Goal: Information Seeking & Learning: Find specific fact

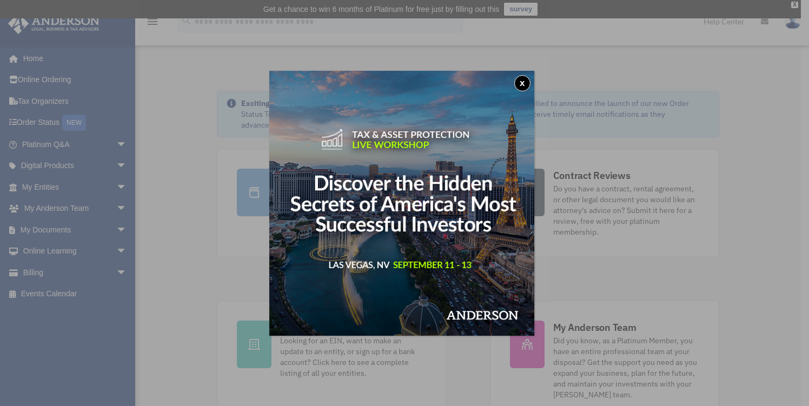
click at [524, 84] on button "x" at bounding box center [522, 83] width 16 height 16
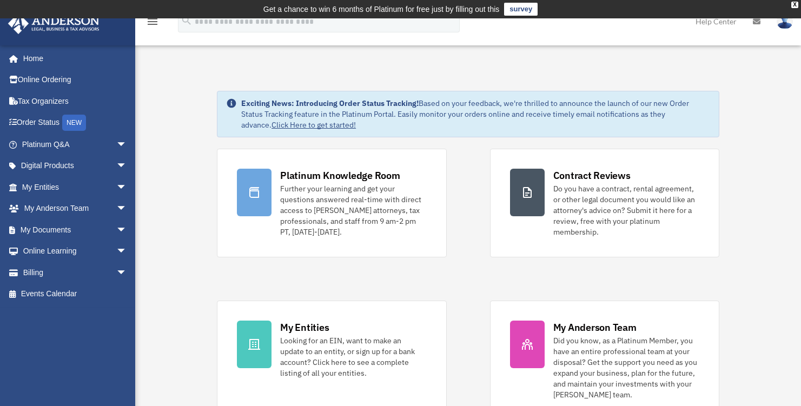
click at [517, 10] on link "survey" at bounding box center [521, 9] width 34 height 13
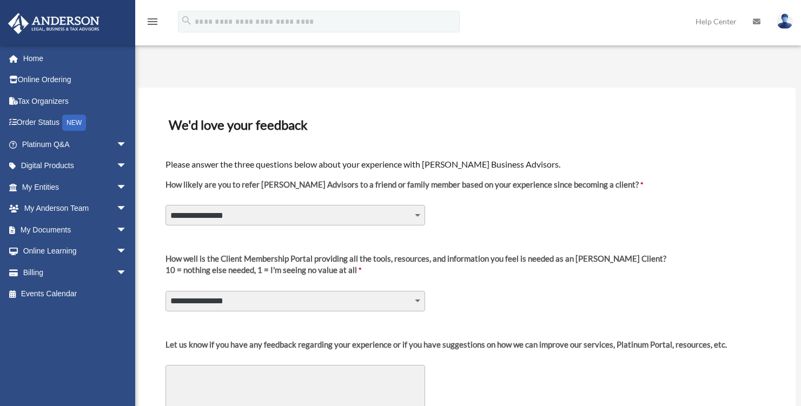
click at [419, 220] on select "**********" at bounding box center [295, 215] width 260 height 21
select select "********"
click at [165, 205] on select "**********" at bounding box center [295, 215] width 260 height 21
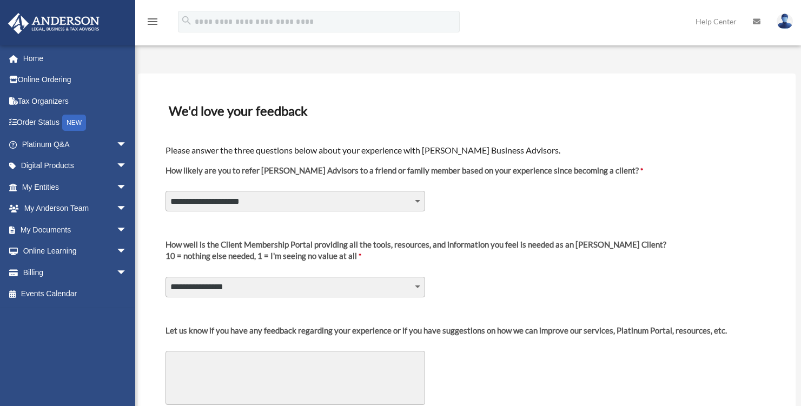
scroll to position [36, 0]
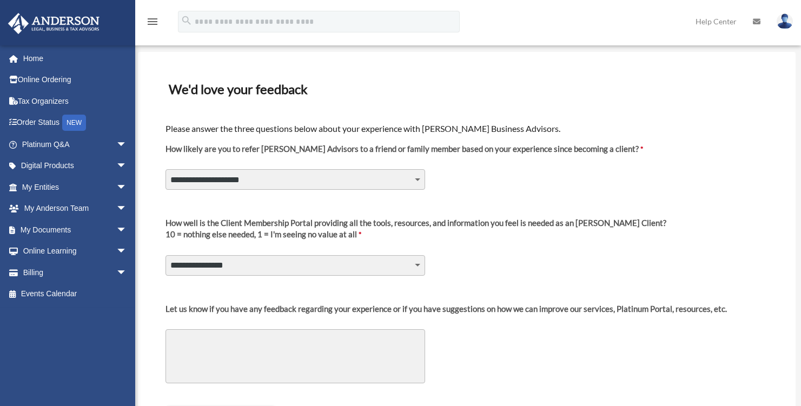
click at [410, 268] on select "**********" at bounding box center [295, 265] width 260 height 21
select select "********"
click at [165, 255] on select "**********" at bounding box center [295, 265] width 260 height 21
click at [284, 344] on textarea "Let us know if you have any feedback regarding your experience or if you have s…" at bounding box center [295, 356] width 260 height 54
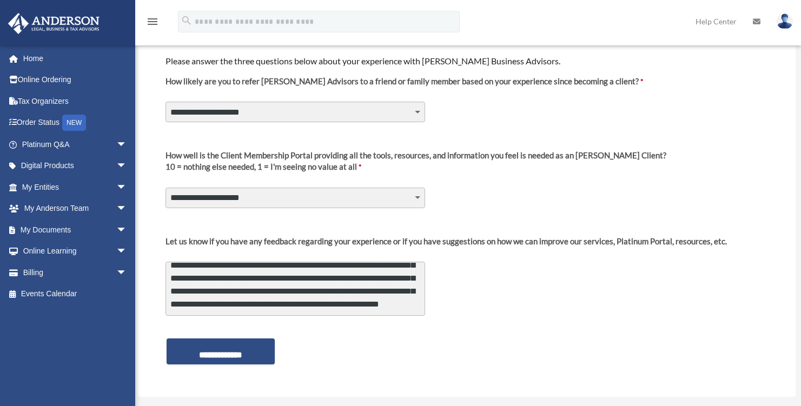
scroll to position [143, 0]
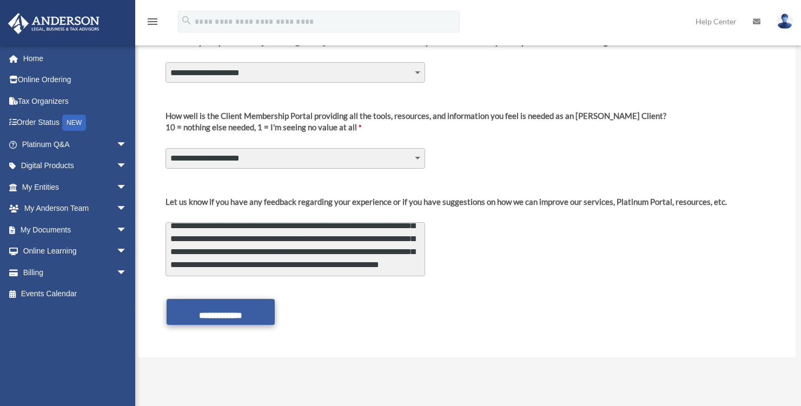
type textarea "**********"
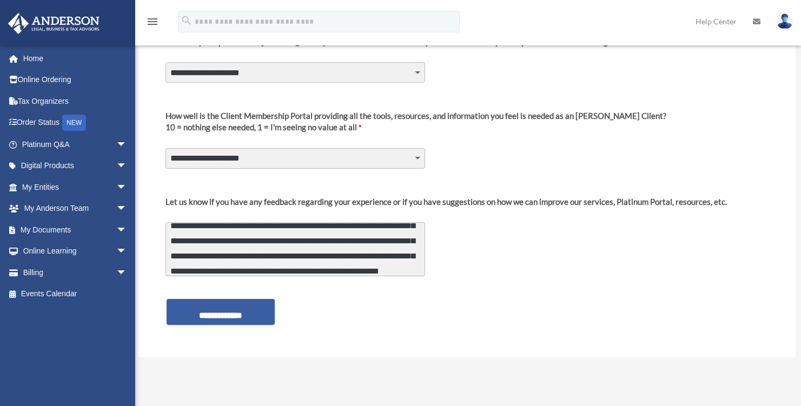
scroll to position [55, 0]
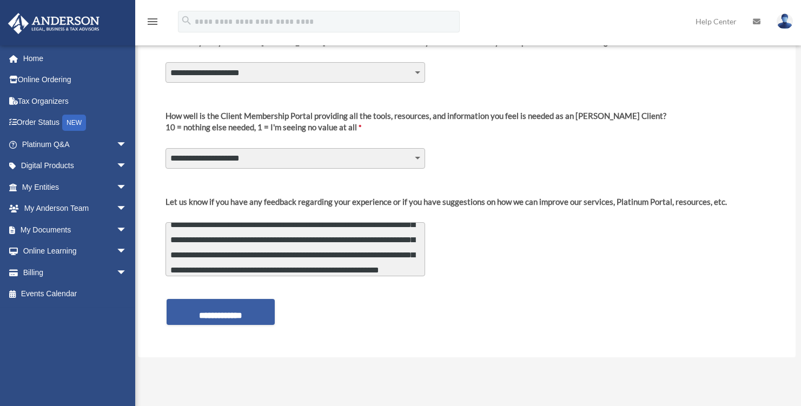
click at [237, 311] on input "**********" at bounding box center [221, 312] width 108 height 26
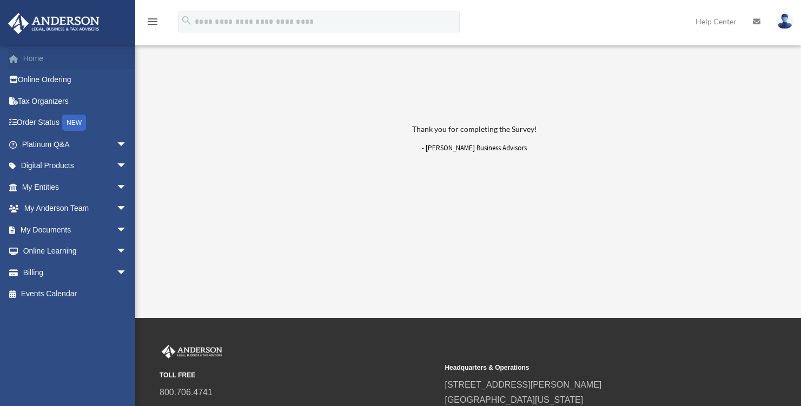
click at [25, 61] on link "Home" at bounding box center [76, 59] width 136 height 22
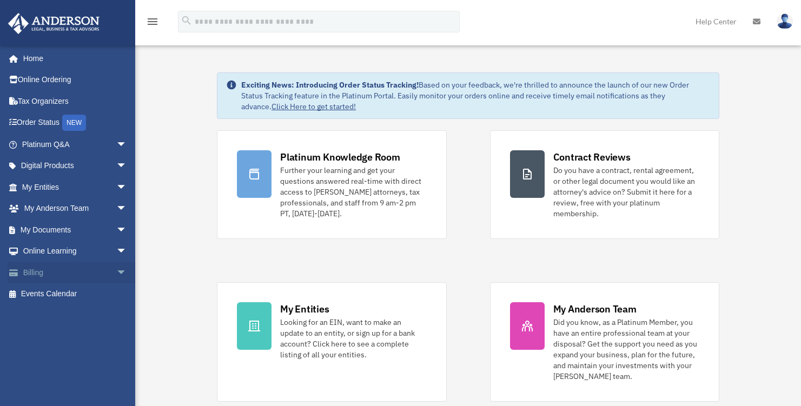
click at [85, 276] on link "Billing arrow_drop_down" at bounding box center [76, 273] width 136 height 22
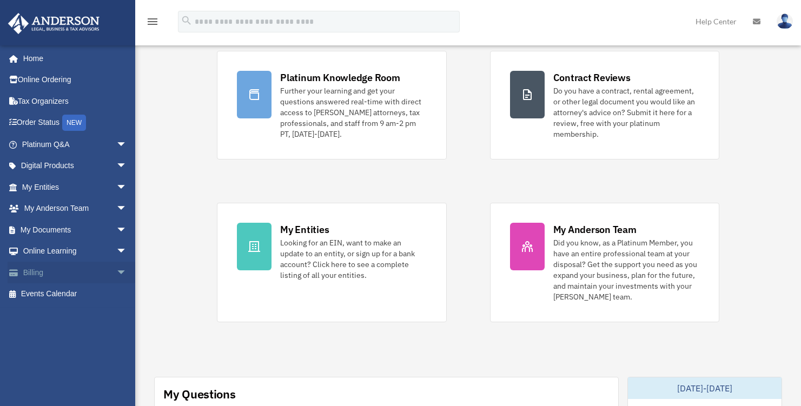
click at [116, 276] on span "arrow_drop_down" at bounding box center [127, 273] width 22 height 22
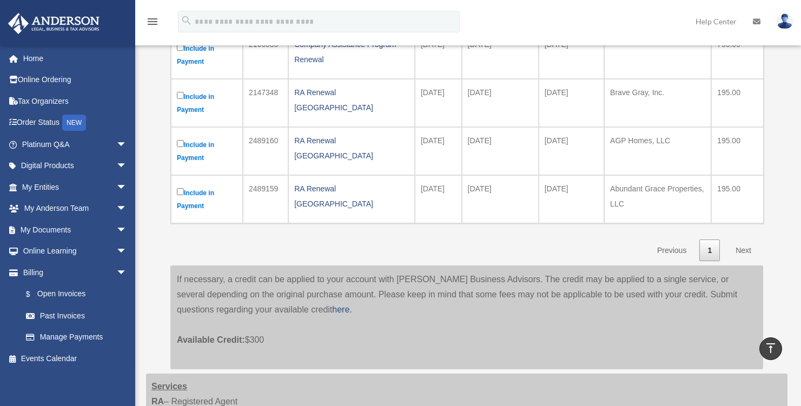
scroll to position [143, 0]
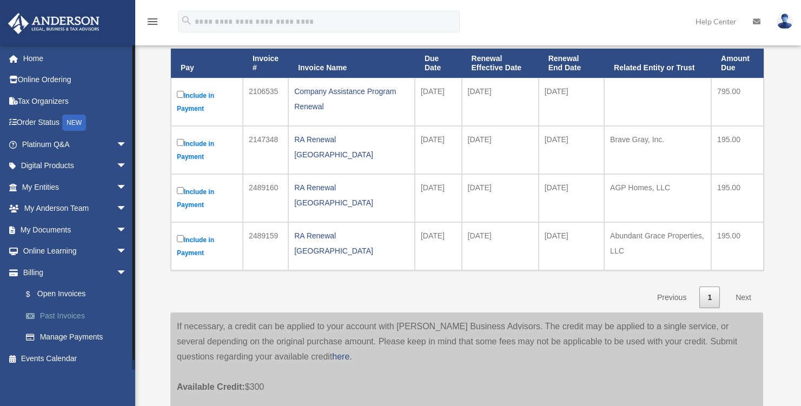
click at [69, 316] on link "Past Invoices" at bounding box center [79, 316] width 128 height 22
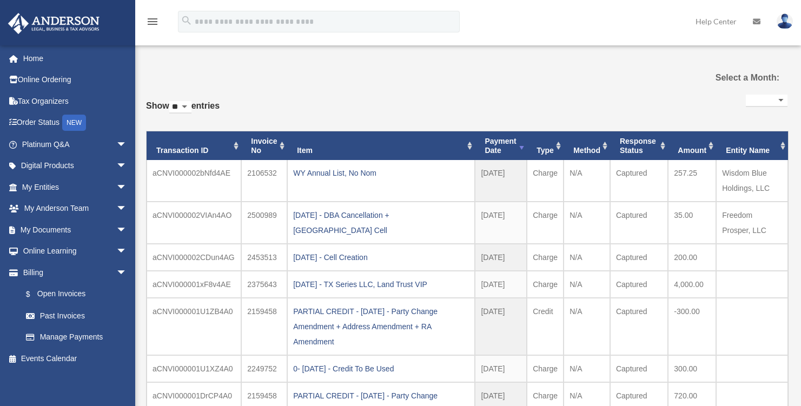
select select
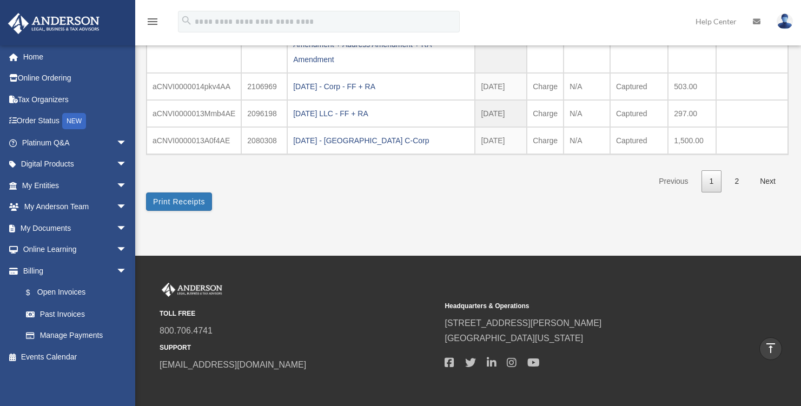
scroll to position [419, 0]
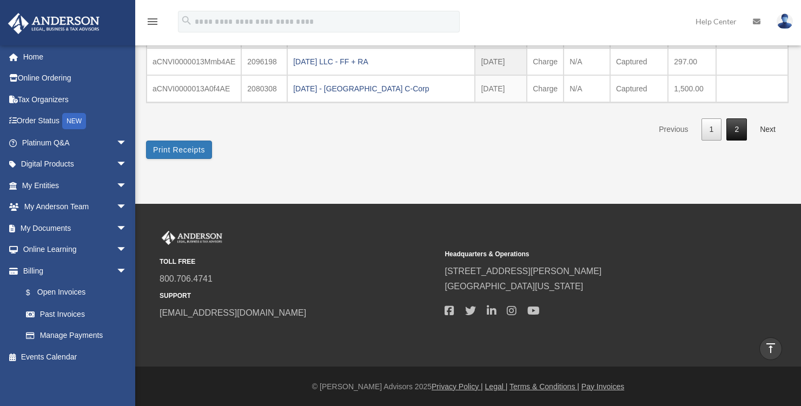
click at [736, 130] on link "2" at bounding box center [736, 129] width 21 height 22
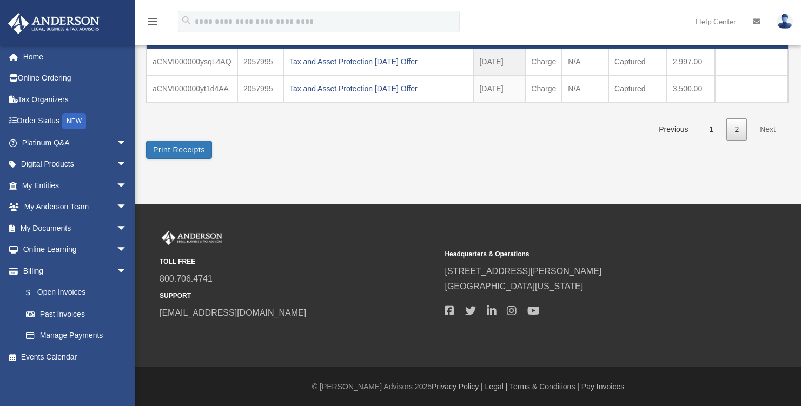
scroll to position [2, 0]
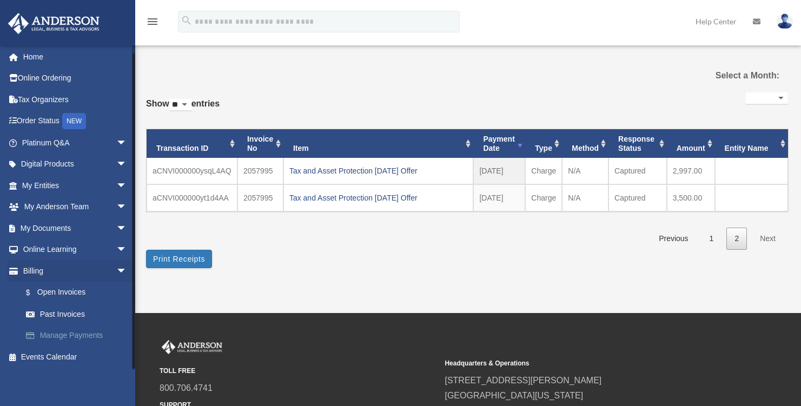
click at [90, 339] on link "Manage Payments" at bounding box center [79, 336] width 128 height 22
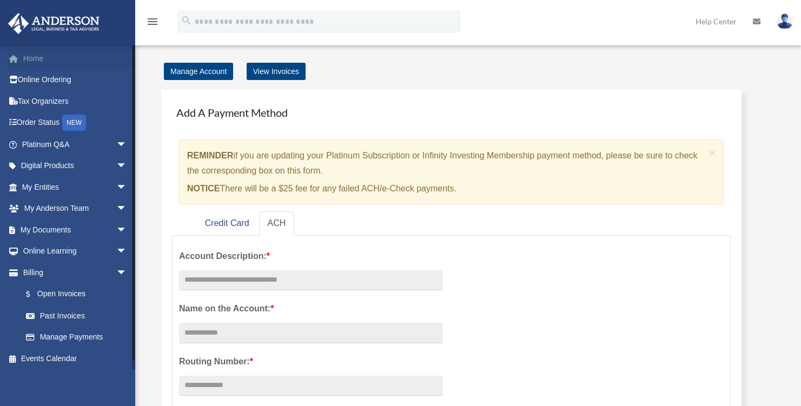
click at [40, 57] on link "Home" at bounding box center [76, 59] width 136 height 22
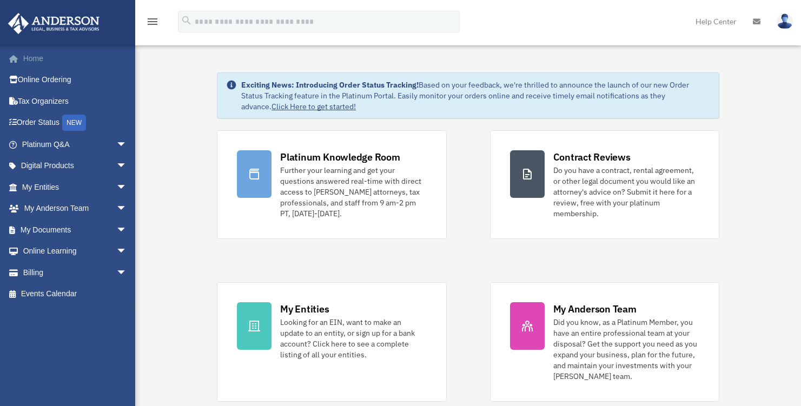
click at [40, 59] on link "Home" at bounding box center [76, 59] width 136 height 22
click at [104, 191] on link "My Entities arrow_drop_down" at bounding box center [76, 187] width 136 height 22
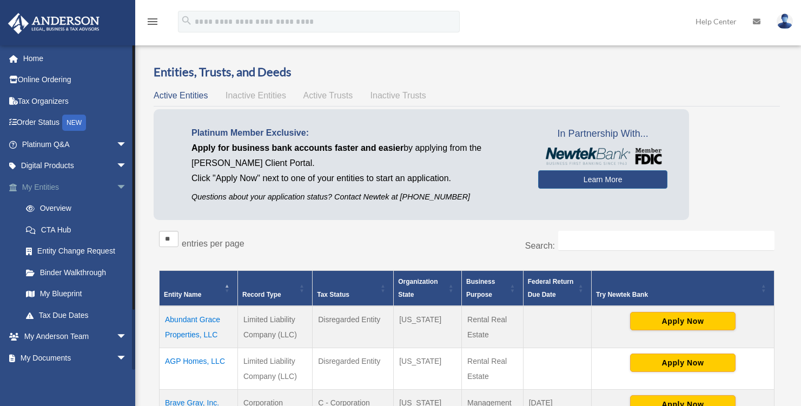
click at [116, 187] on span "arrow_drop_down" at bounding box center [127, 187] width 22 height 22
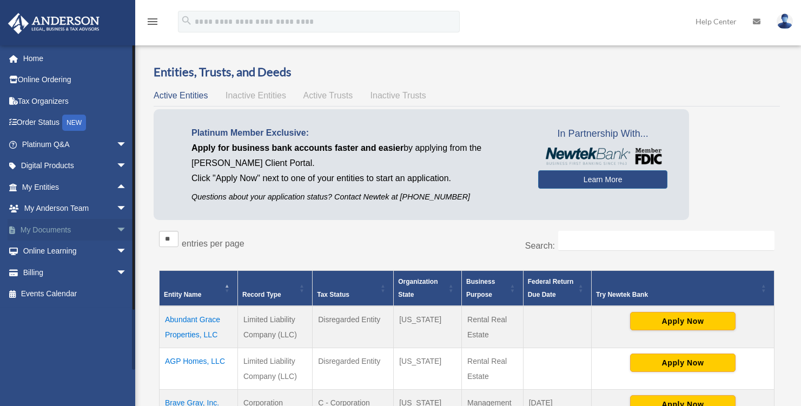
click at [42, 230] on link "My Documents arrow_drop_down" at bounding box center [76, 230] width 136 height 22
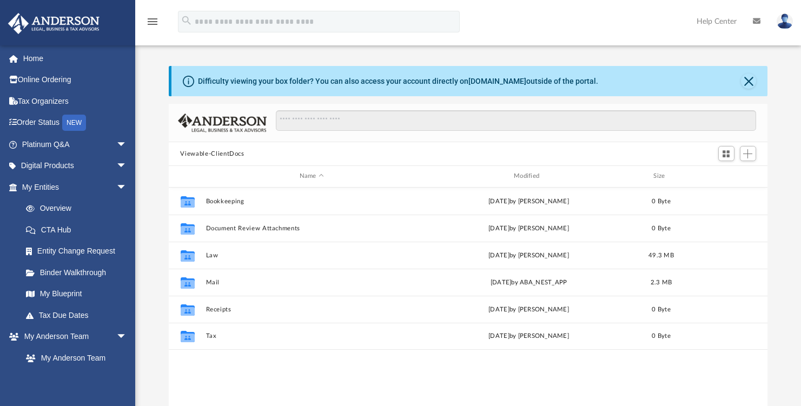
scroll to position [237, 591]
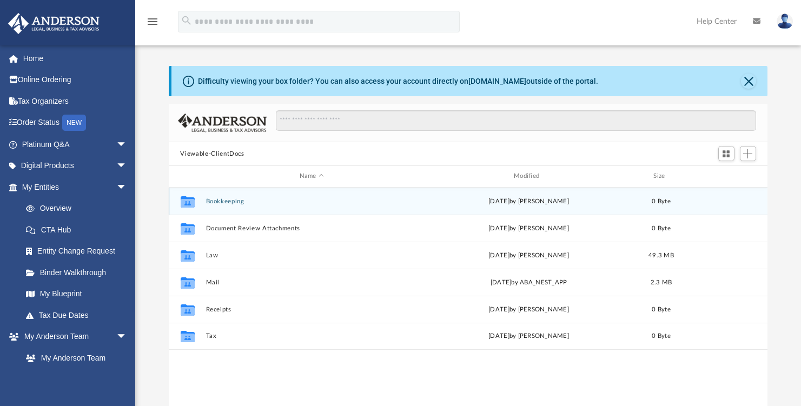
click at [307, 207] on div "Collaborated Folder Bookkeeping [DATE] by [PERSON_NAME] 0 Byte" at bounding box center [468, 201] width 599 height 27
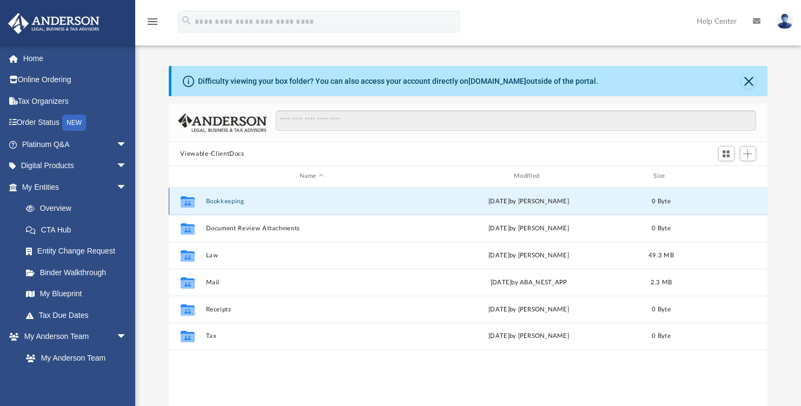
click at [238, 200] on button "Bookkeeping" at bounding box center [311, 201] width 212 height 7
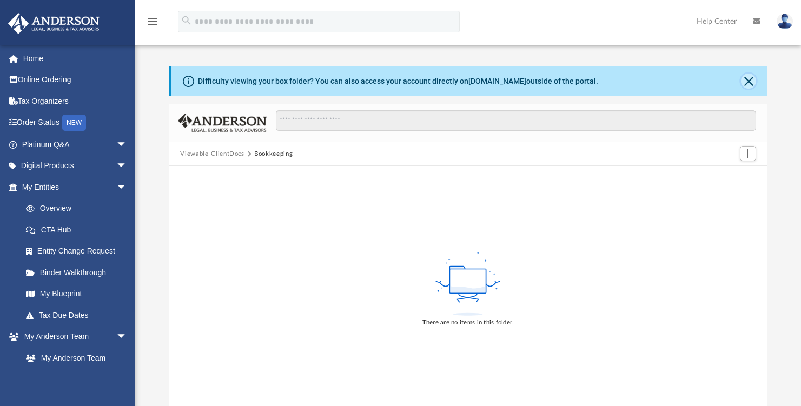
click at [754, 80] on button "Close" at bounding box center [748, 81] width 15 height 15
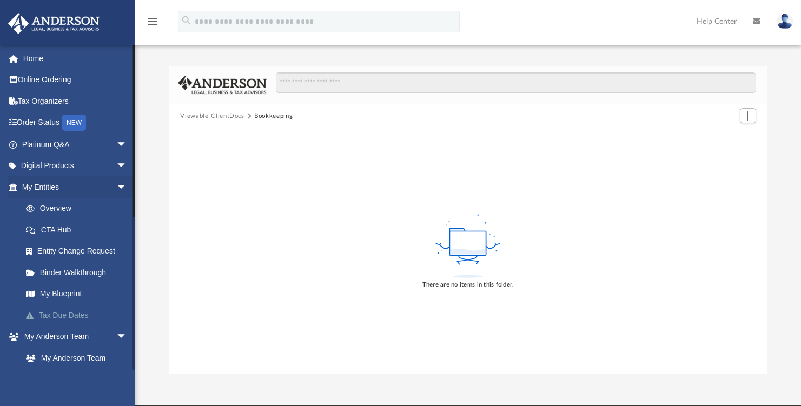
click at [75, 311] on link "Tax Due Dates" at bounding box center [79, 315] width 128 height 22
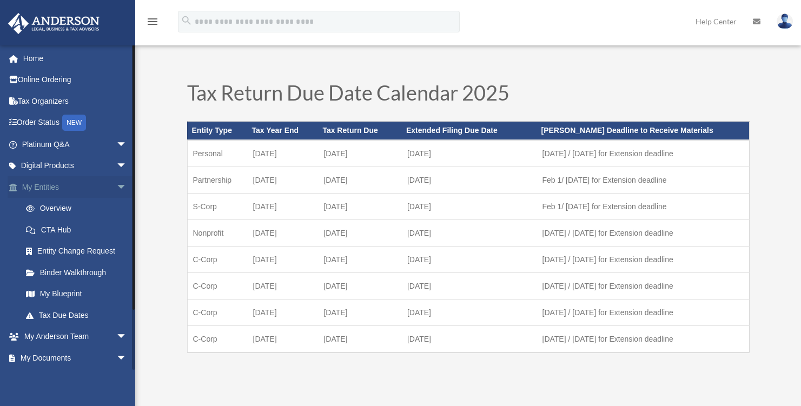
click at [116, 186] on span "arrow_drop_down" at bounding box center [127, 187] width 22 height 22
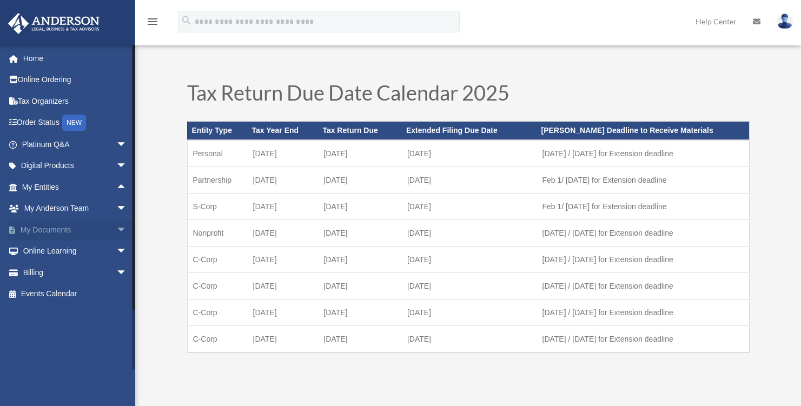
click at [116, 230] on span "arrow_drop_down" at bounding box center [127, 230] width 22 height 22
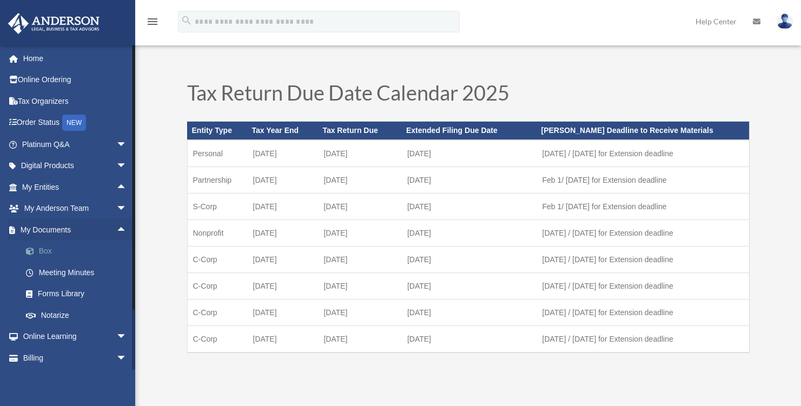
click at [44, 254] on link "Box" at bounding box center [79, 252] width 128 height 22
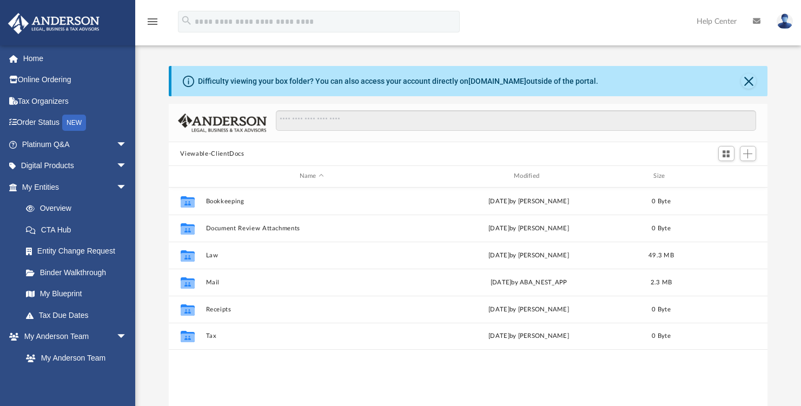
scroll to position [237, 591]
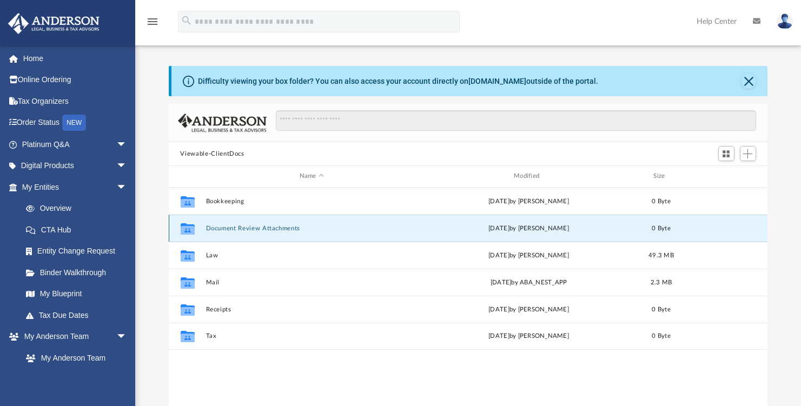
click at [298, 229] on button "Document Review Attachments" at bounding box center [311, 228] width 212 height 7
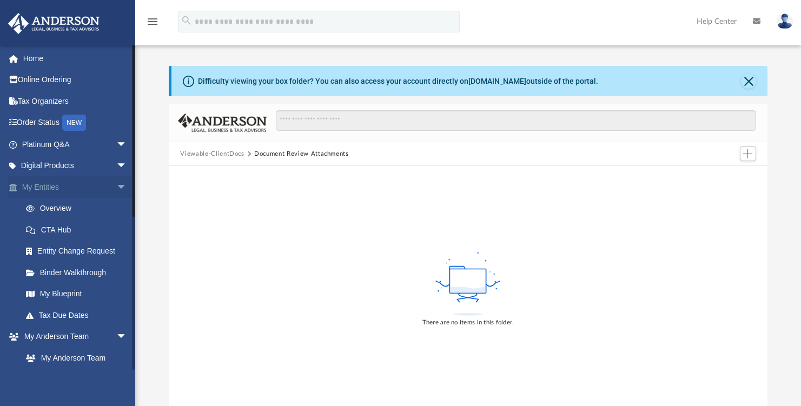
click at [116, 186] on span "arrow_drop_down" at bounding box center [127, 187] width 22 height 22
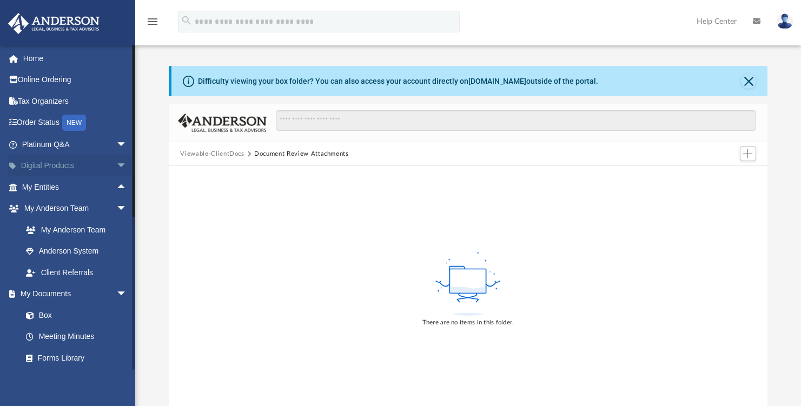
click at [116, 168] on span "arrow_drop_down" at bounding box center [127, 166] width 22 height 22
click at [116, 168] on span "arrow_drop_up" at bounding box center [127, 166] width 22 height 22
click at [117, 145] on span "arrow_drop_down" at bounding box center [127, 145] width 22 height 22
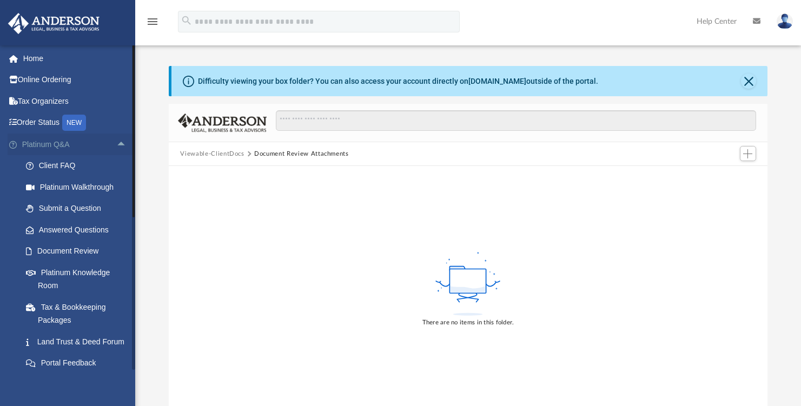
click at [117, 143] on span "arrow_drop_up" at bounding box center [127, 145] width 22 height 22
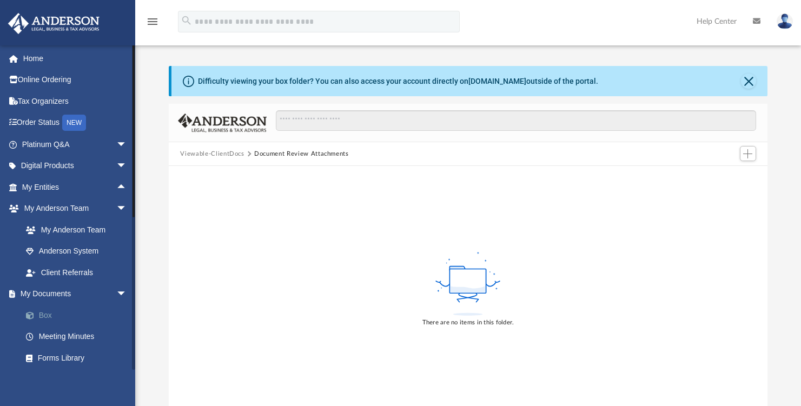
click at [44, 319] on link "Box" at bounding box center [79, 315] width 128 height 22
click at [48, 311] on link "Box" at bounding box center [79, 315] width 128 height 22
click at [82, 291] on link "My Documents arrow_drop_down" at bounding box center [76, 294] width 136 height 22
click at [119, 295] on span "arrow_drop_down" at bounding box center [127, 294] width 22 height 22
click at [116, 293] on span "arrow_drop_up" at bounding box center [127, 294] width 22 height 22
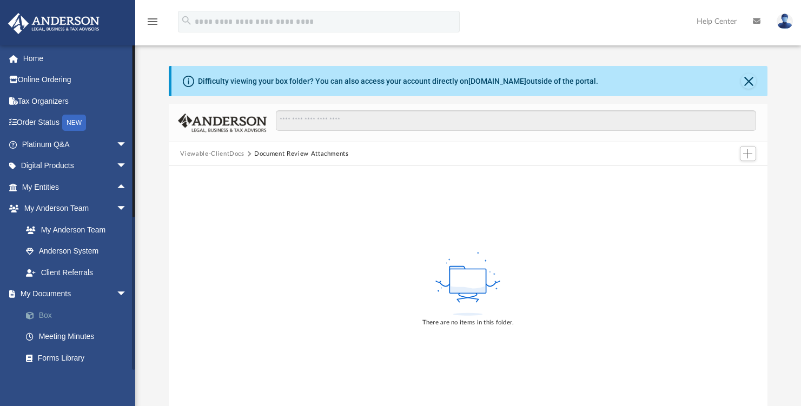
click at [32, 314] on span at bounding box center [35, 316] width 7 height 8
click at [752, 81] on button "Close" at bounding box center [748, 81] width 15 height 15
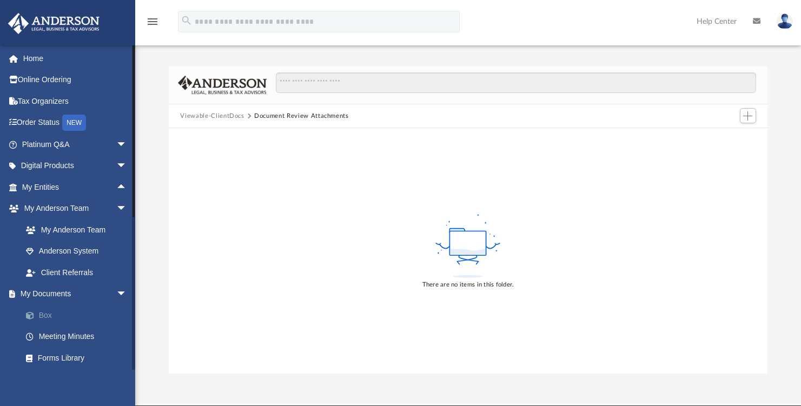
click at [47, 320] on link "Box" at bounding box center [79, 315] width 128 height 22
click at [227, 117] on button "Viewable-ClientDocs" at bounding box center [212, 116] width 64 height 10
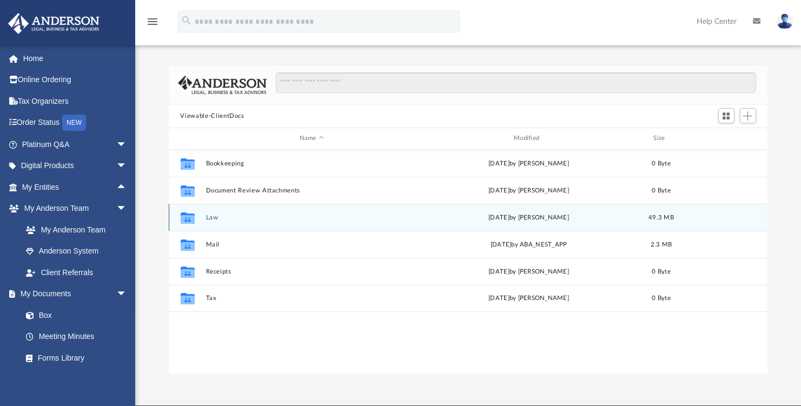
click at [235, 216] on button "Law" at bounding box center [311, 217] width 212 height 7
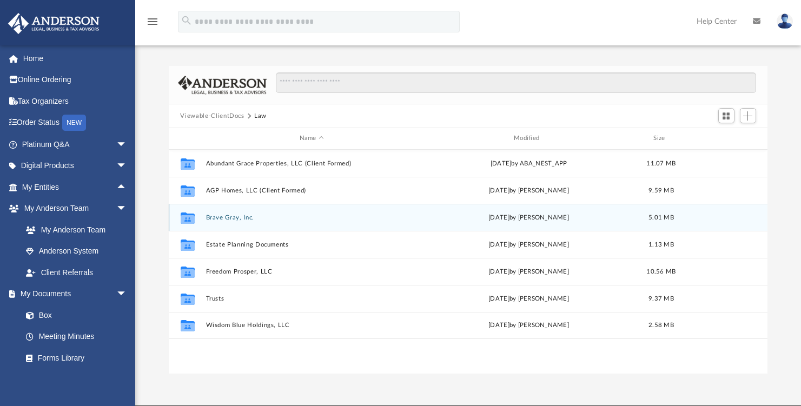
click at [239, 216] on button "Brave Gray, Inc." at bounding box center [311, 217] width 212 height 7
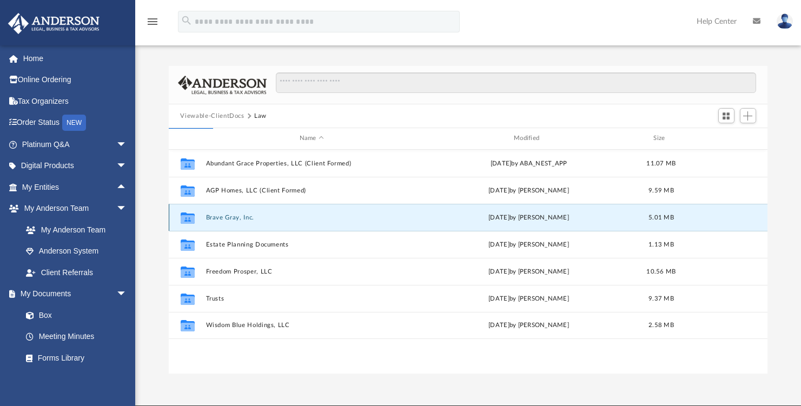
click at [191, 216] on icon "grid" at bounding box center [187, 219] width 14 height 9
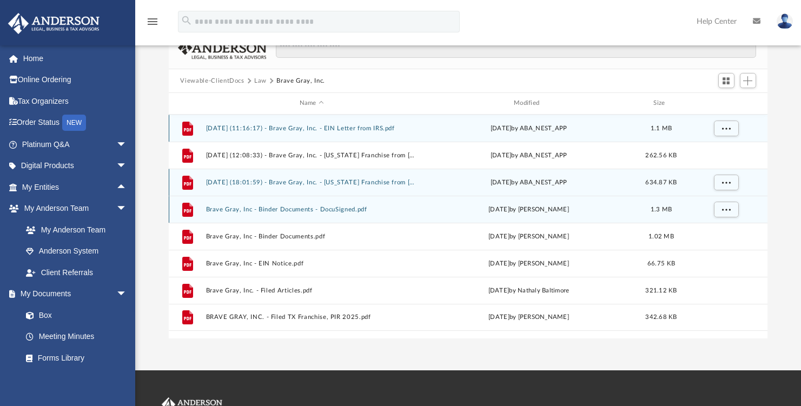
scroll to position [0, 0]
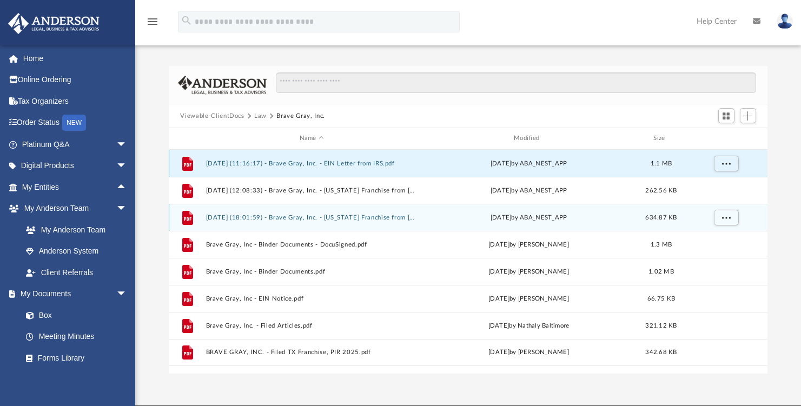
click at [383, 162] on button "[DATE] (11:16:17) - Brave Gray, Inc. - EIN Letter from IRS.pdf" at bounding box center [311, 163] width 212 height 7
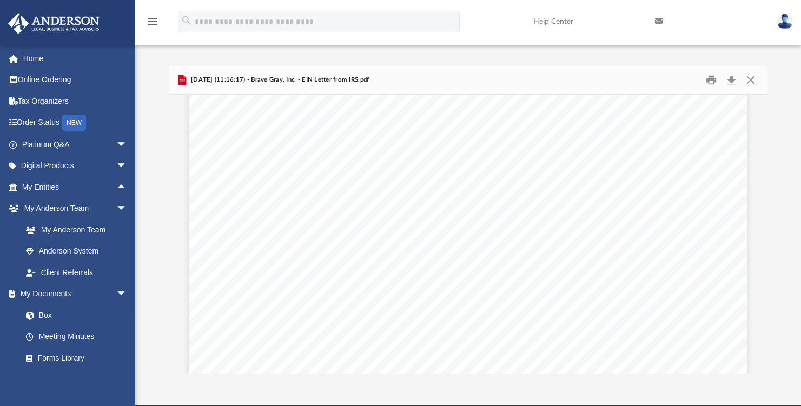
scroll to position [259, 0]
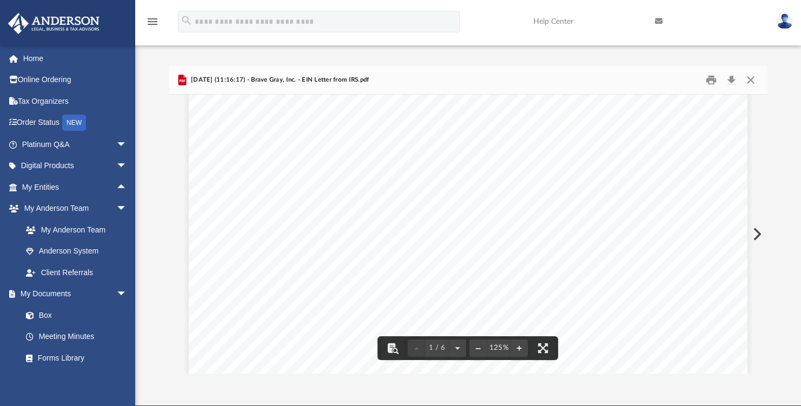
drag, startPoint x: 539, startPoint y: 271, endPoint x: 576, endPoint y: 267, distance: 37.0
click at [576, 267] on div "Page 1" at bounding box center [468, 200] width 559 height 712
